Goal: Task Accomplishment & Management: Manage account settings

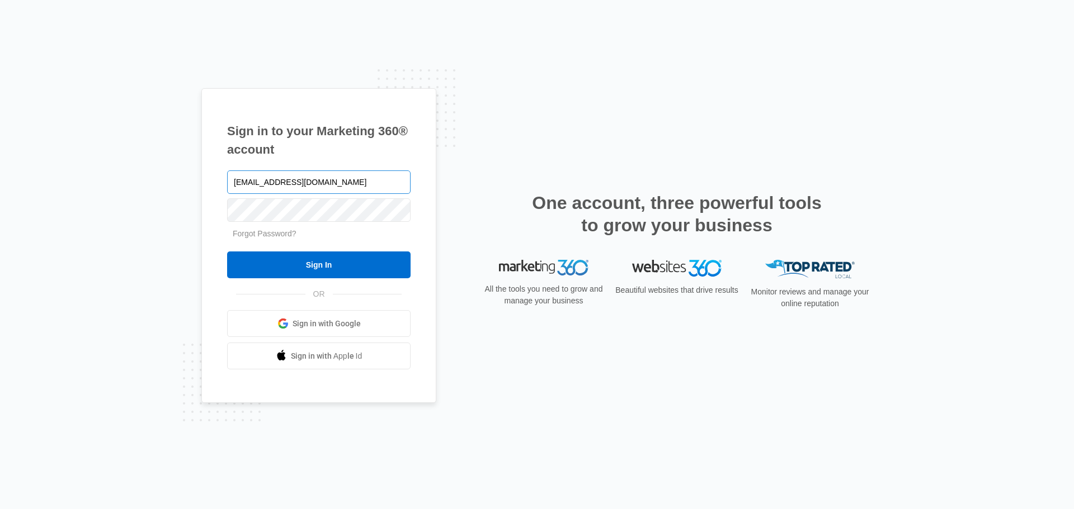
click at [360, 186] on input "[EMAIL_ADDRESS][DOMAIN_NAME]" at bounding box center [318, 182] width 183 height 23
type input "[PERSON_NAME][EMAIL_ADDRESS][PERSON_NAME][DOMAIN_NAME]"
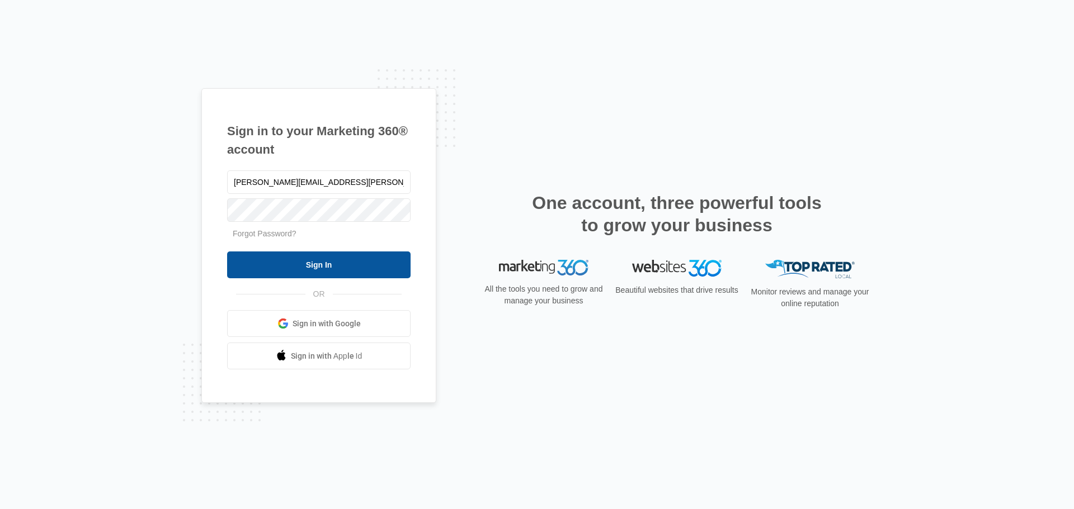
click at [348, 267] on input "Sign In" at bounding box center [318, 265] width 183 height 27
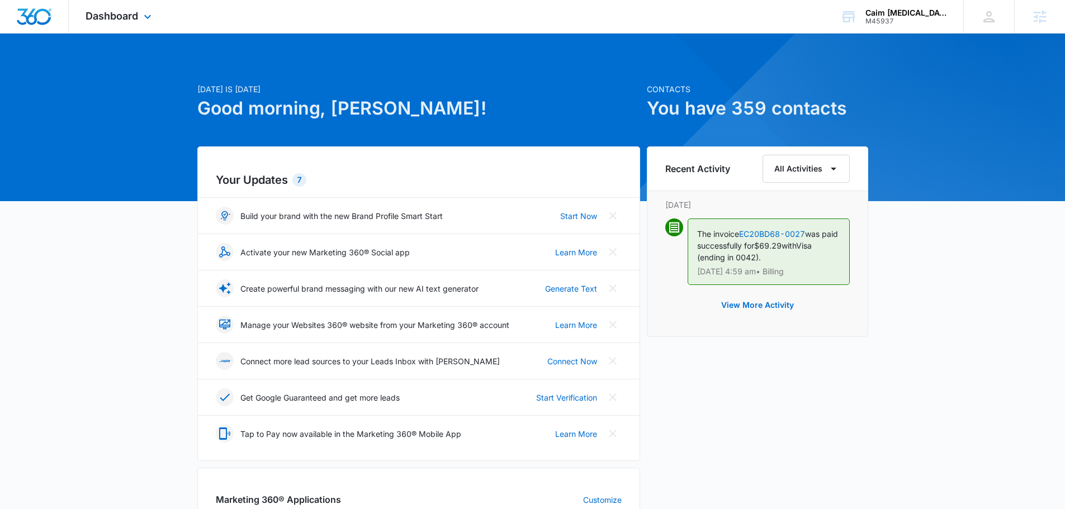
click at [112, 9] on div "Dashboard Apps Reputation Websites Forms CRM Email Social Shop Payments Content…" at bounding box center [120, 16] width 102 height 33
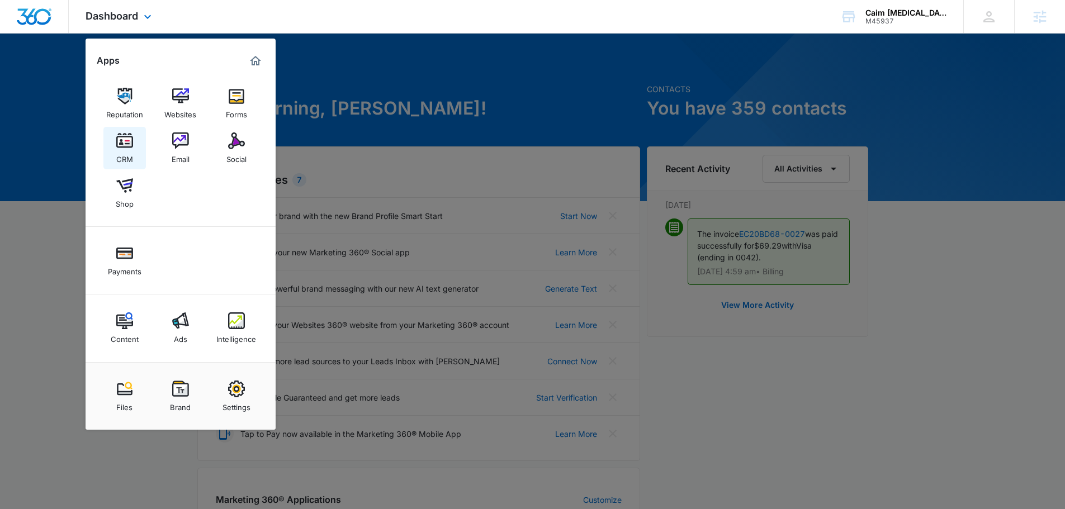
click at [131, 146] on img at bounding box center [124, 141] width 17 height 17
